Goal: Understand process/instructions: Learn how to perform a task or action

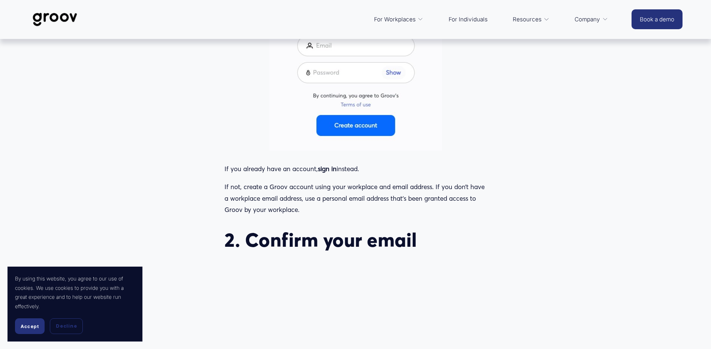
scroll to position [562, 0]
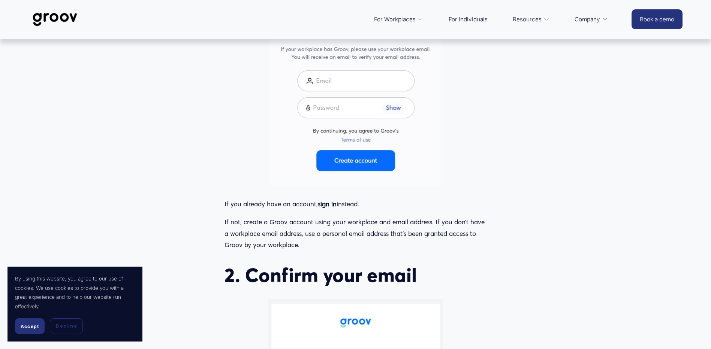
drag, startPoint x: 364, startPoint y: 163, endPoint x: 374, endPoint y: 169, distance: 11.4
click at [365, 165] on div at bounding box center [356, 40] width 172 height 292
click at [352, 163] on div at bounding box center [356, 40] width 172 height 292
click at [482, 20] on link "For Individuals" at bounding box center [468, 19] width 46 height 18
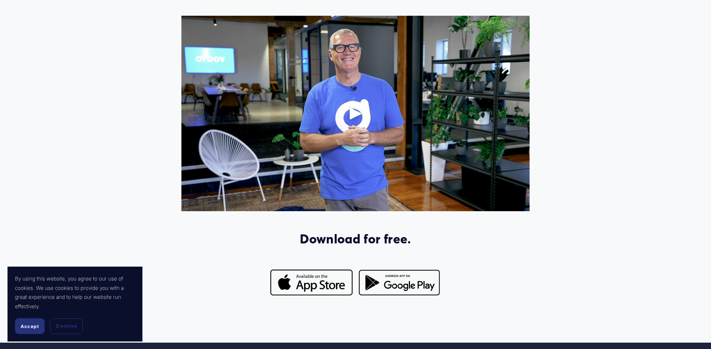
scroll to position [562, 0]
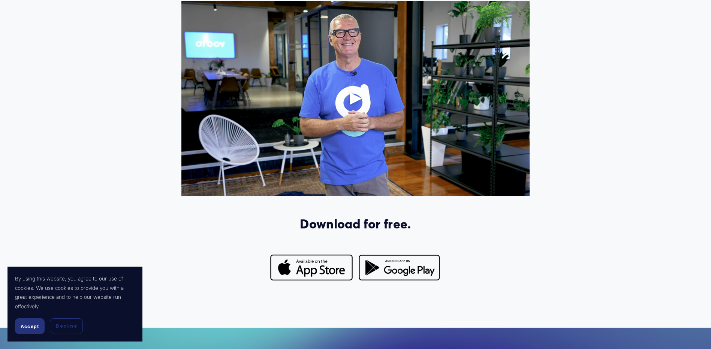
click at [595, 156] on div "Download for free." at bounding box center [355, 153] width 711 height 304
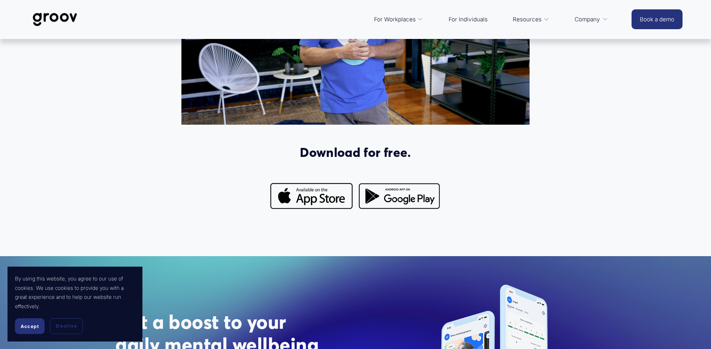
scroll to position [637, 0]
